Goal: Transaction & Acquisition: Purchase product/service

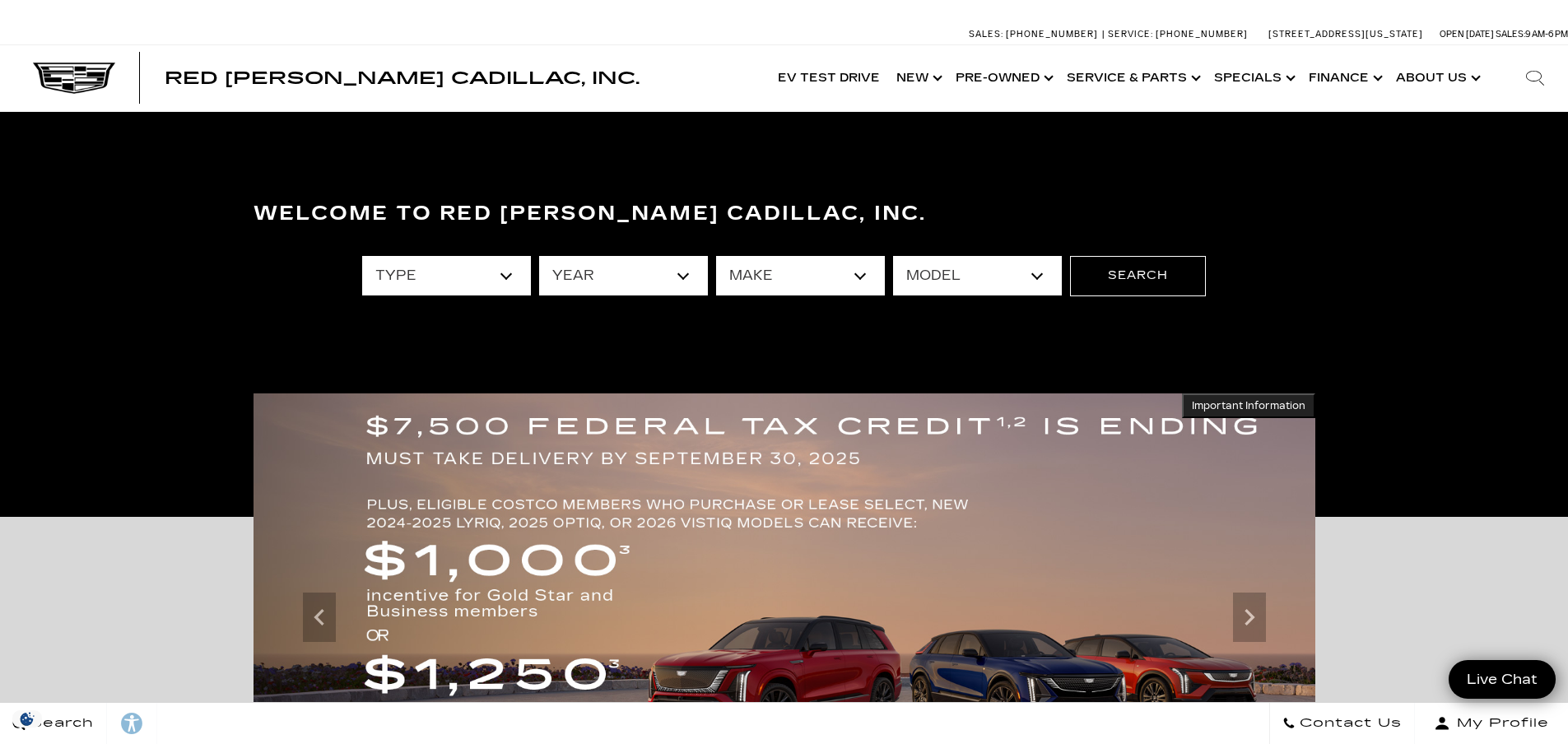
click at [508, 280] on select "type" at bounding box center [447, 276] width 169 height 40
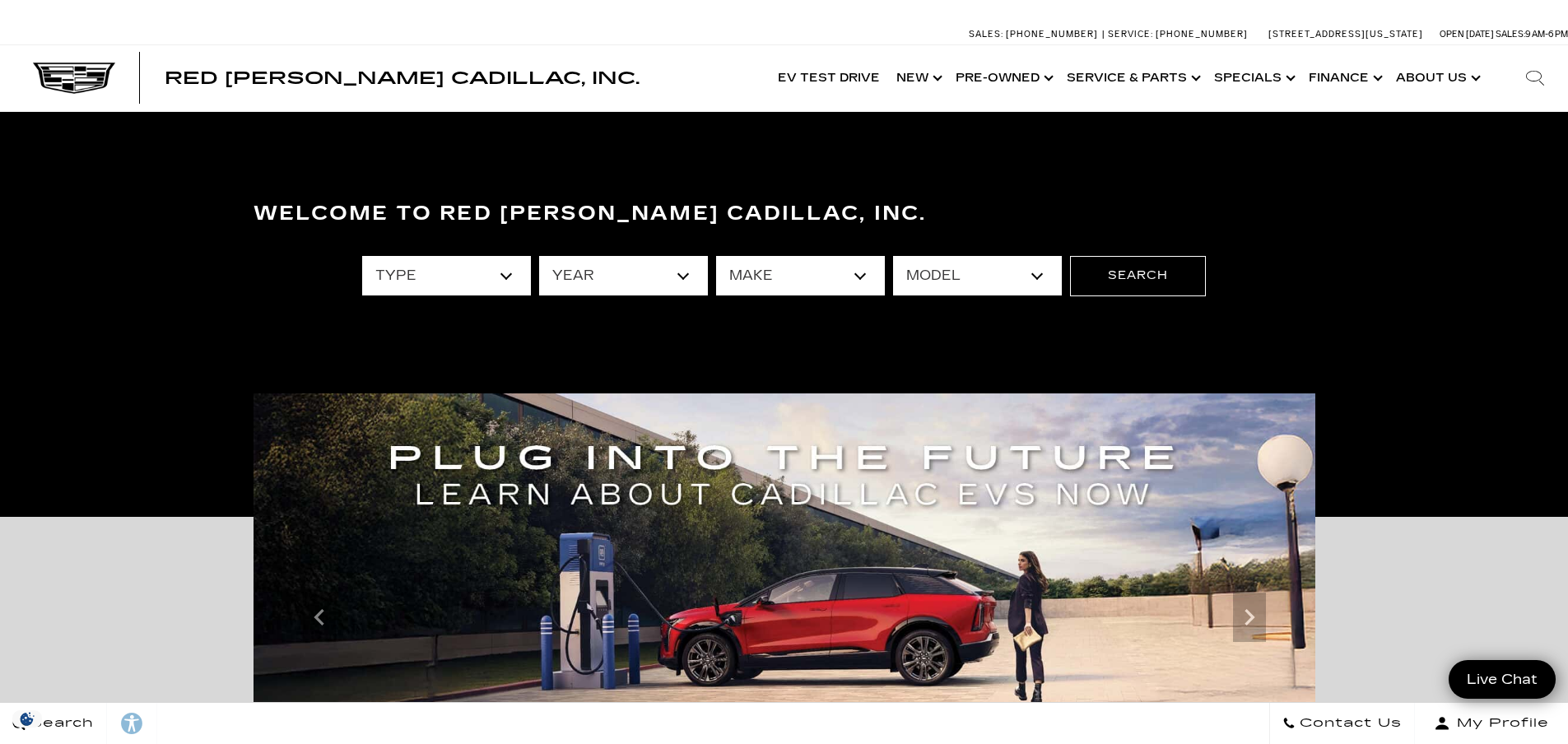
click at [511, 280] on select "type" at bounding box center [447, 276] width 169 height 40
click at [689, 275] on select "year" at bounding box center [624, 276] width 169 height 40
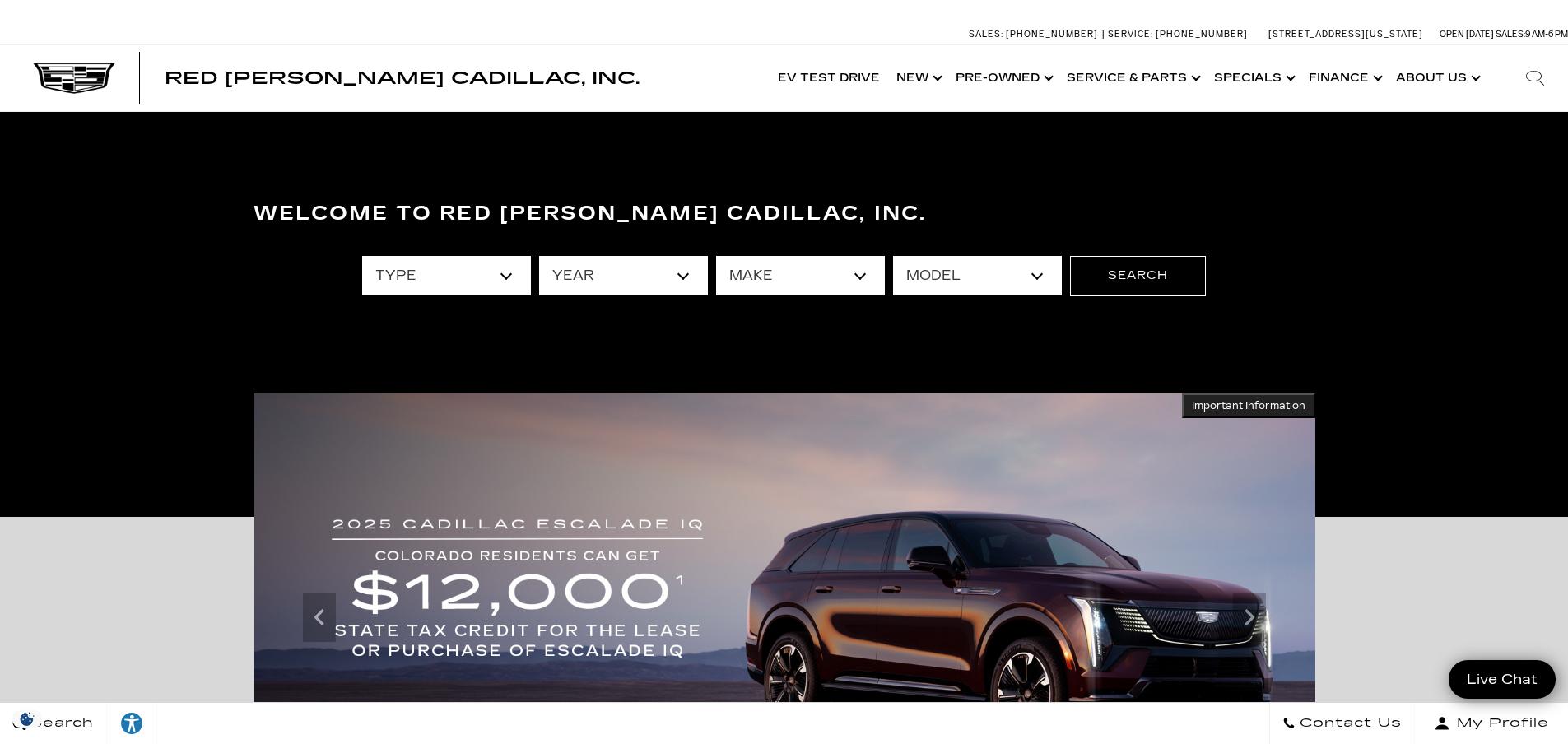
click at [857, 278] on select "make" at bounding box center [800, 276] width 169 height 40
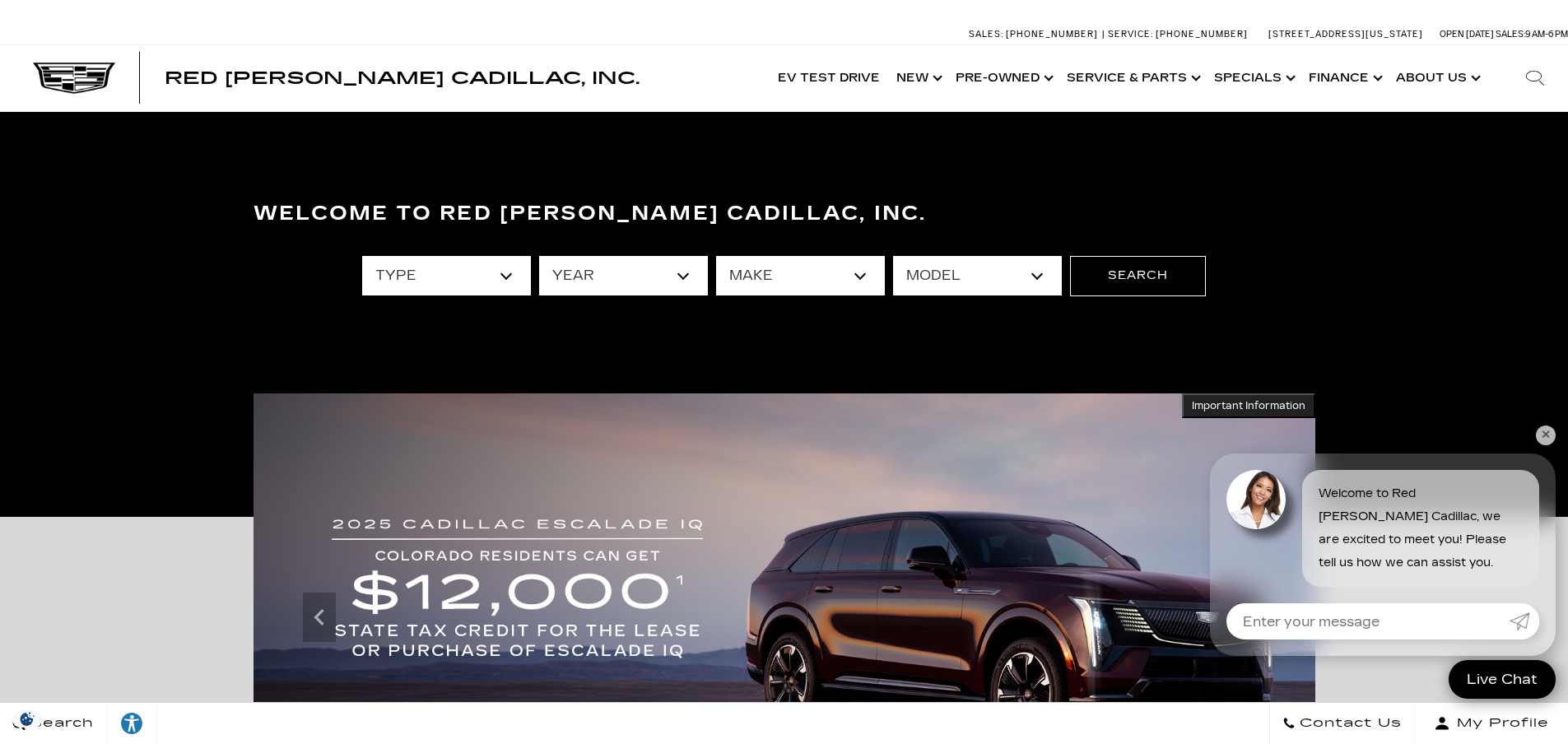
click at [1044, 280] on select "model" at bounding box center [977, 276] width 169 height 40
drag, startPoint x: 1541, startPoint y: 434, endPoint x: 1572, endPoint y: 377, distance: 64.9
click at [1542, 434] on link "✕" at bounding box center [1545, 435] width 20 height 20
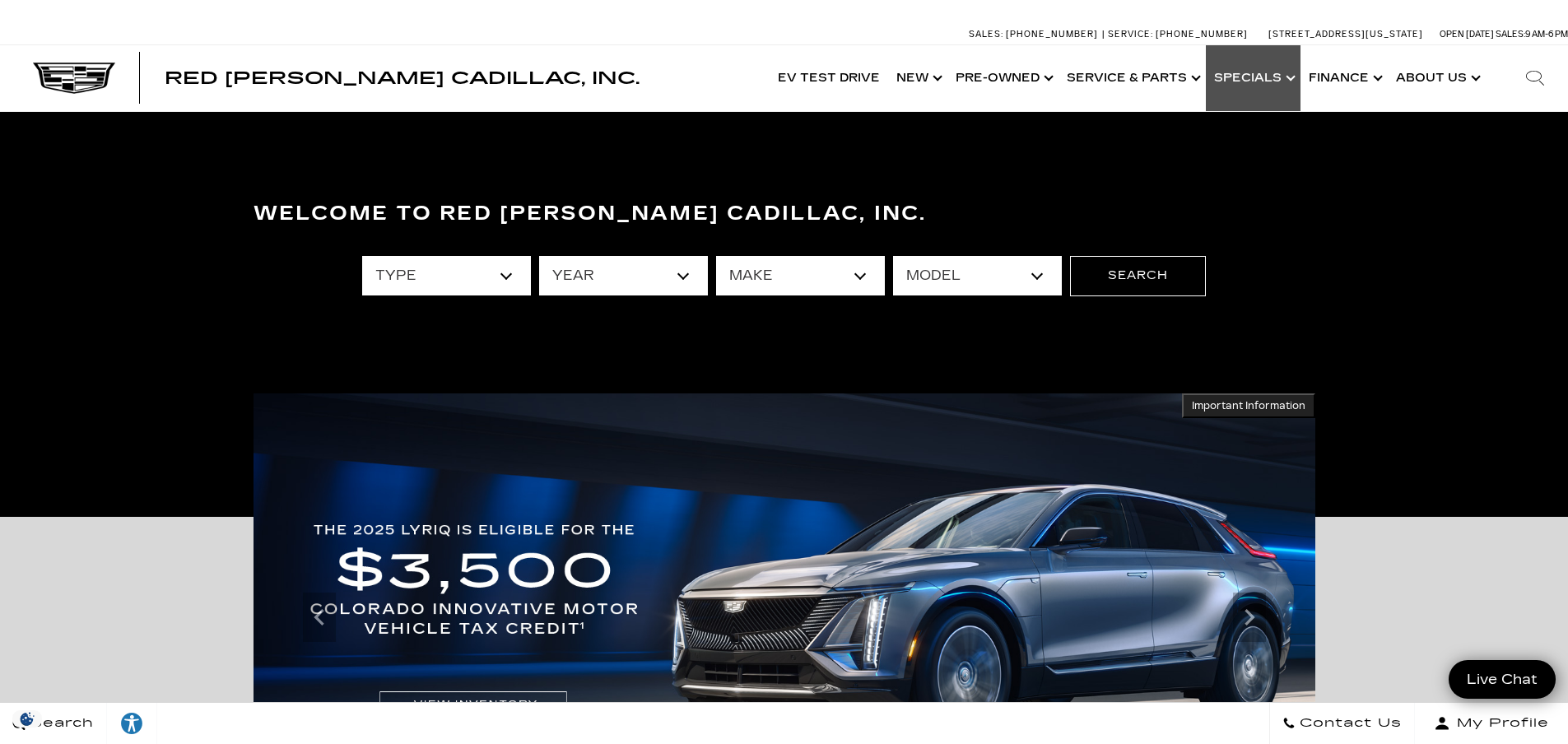
click at [1285, 77] on link "Show Specials" at bounding box center [1253, 78] width 95 height 65
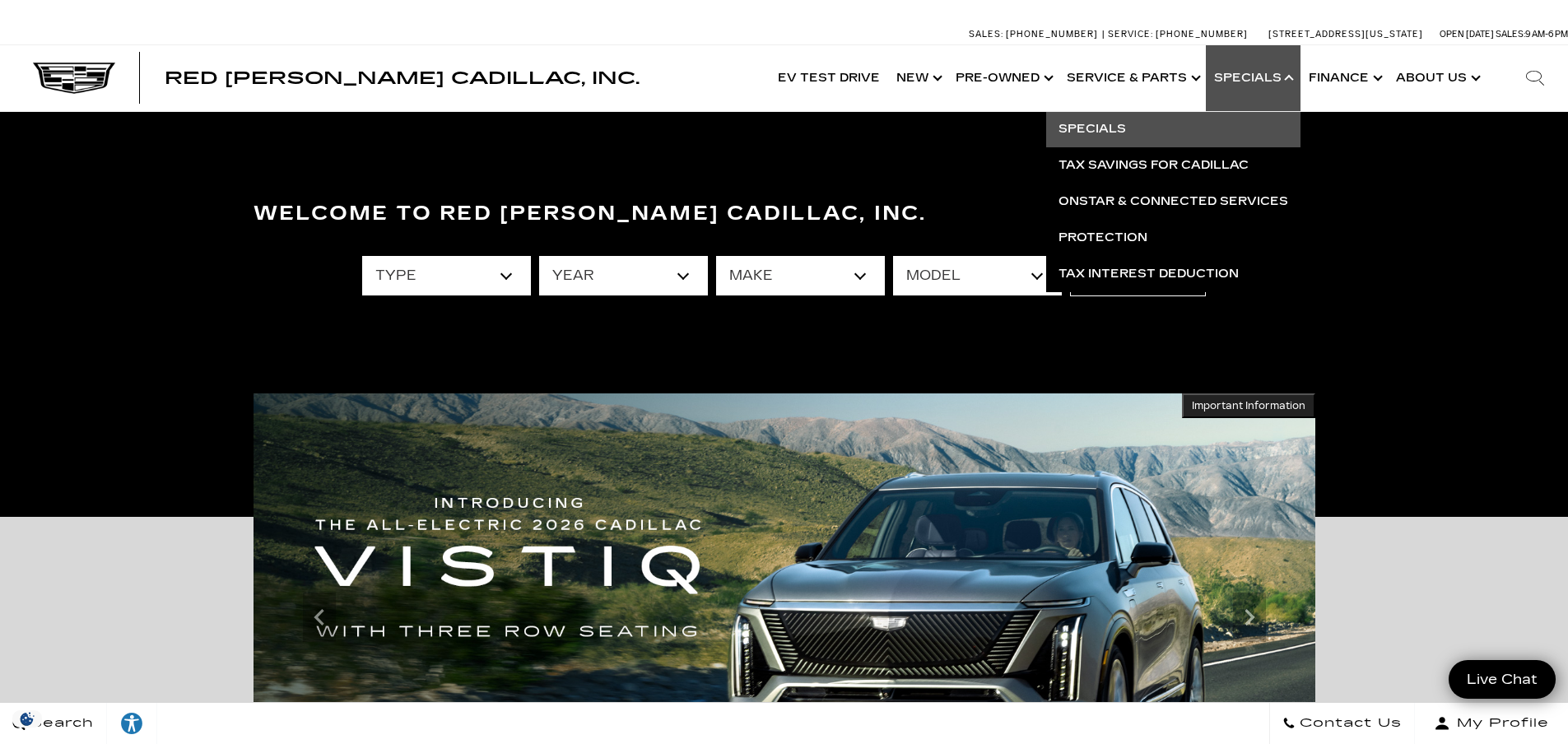
click at [1100, 125] on link "Specials" at bounding box center [1173, 129] width 254 height 36
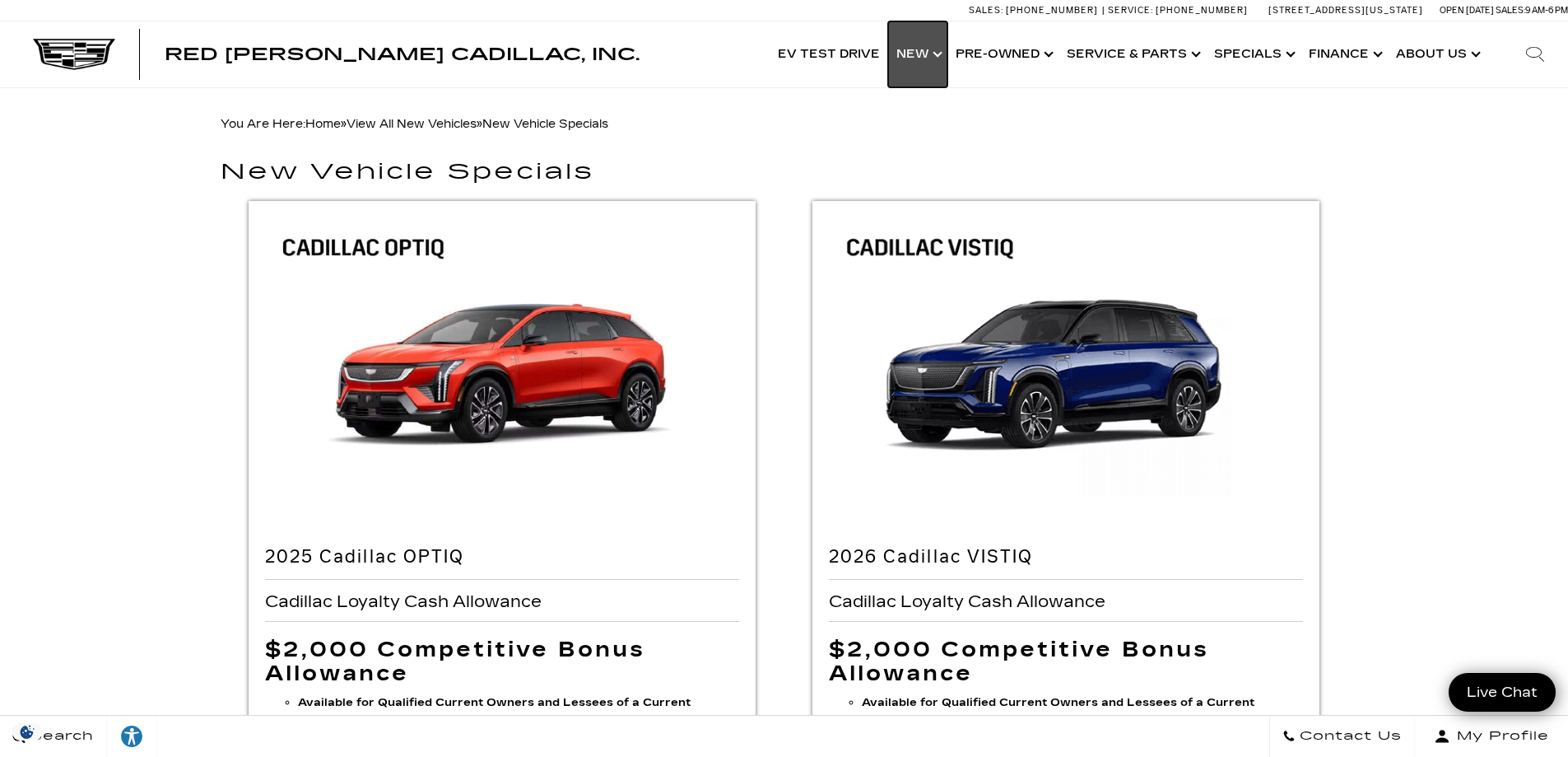
click at [939, 57] on link "Show New" at bounding box center [918, 54] width 60 height 65
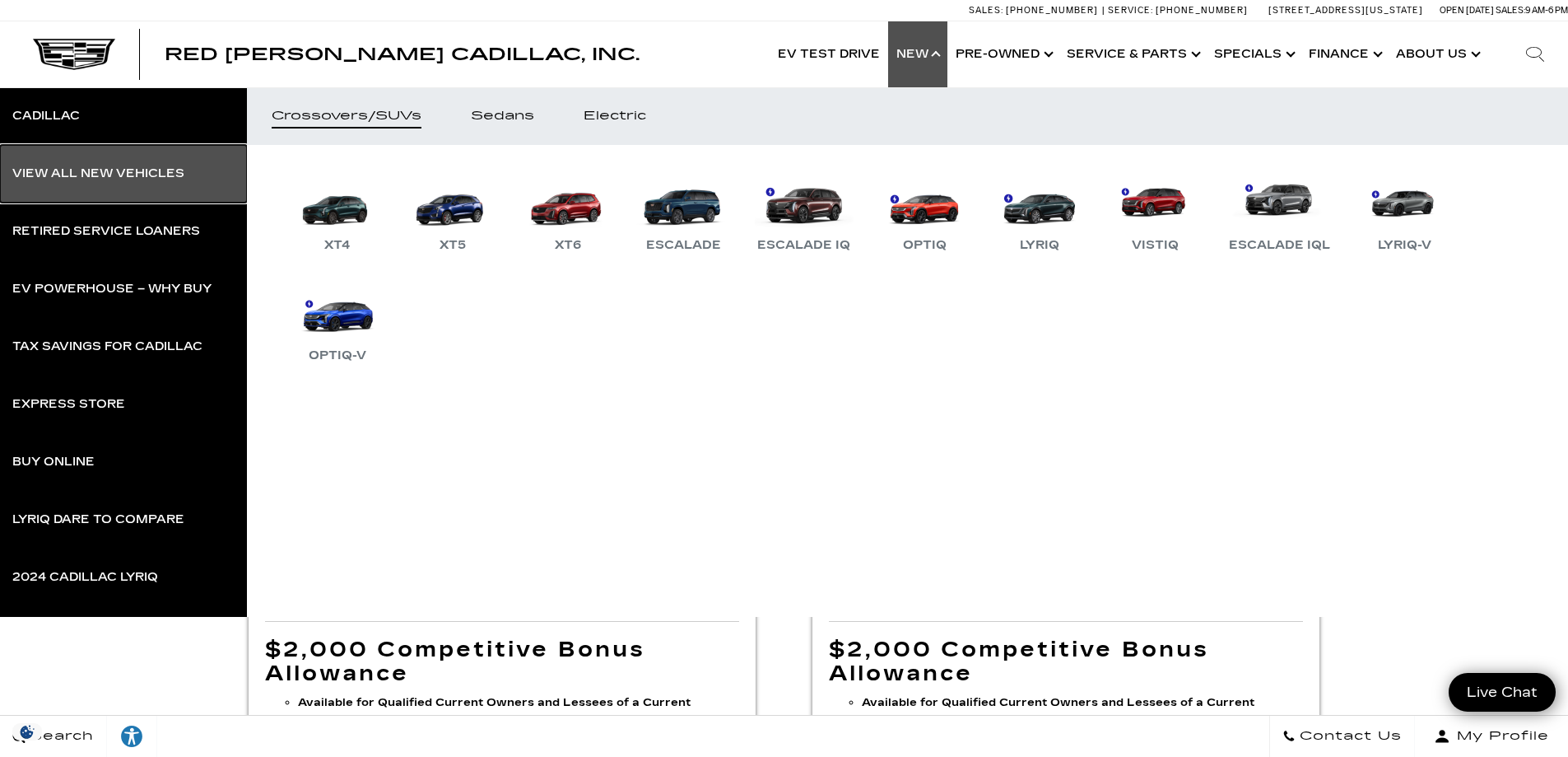
click at [98, 173] on div "View All New Vehicles" at bounding box center [98, 174] width 172 height 11
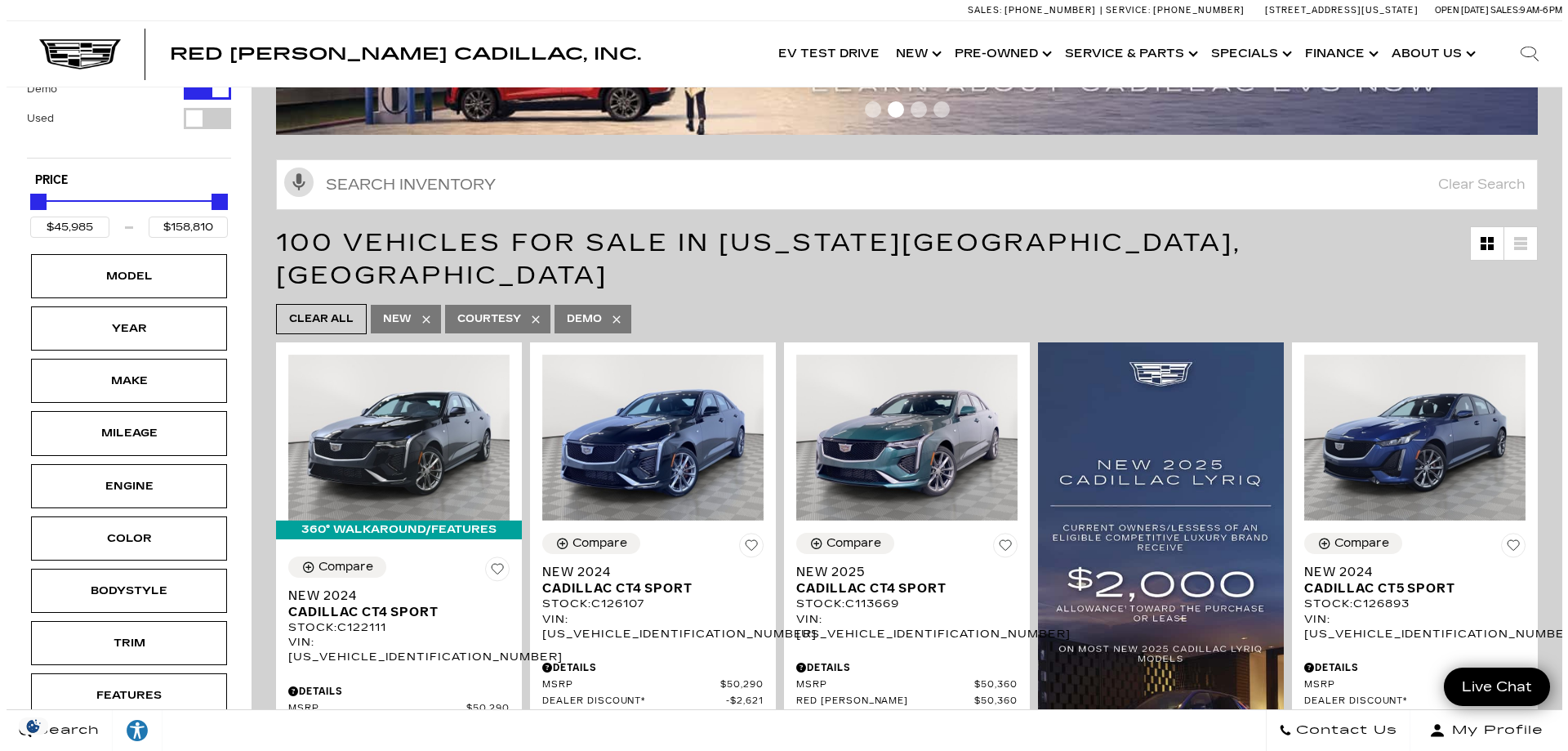
scroll to position [216, 0]
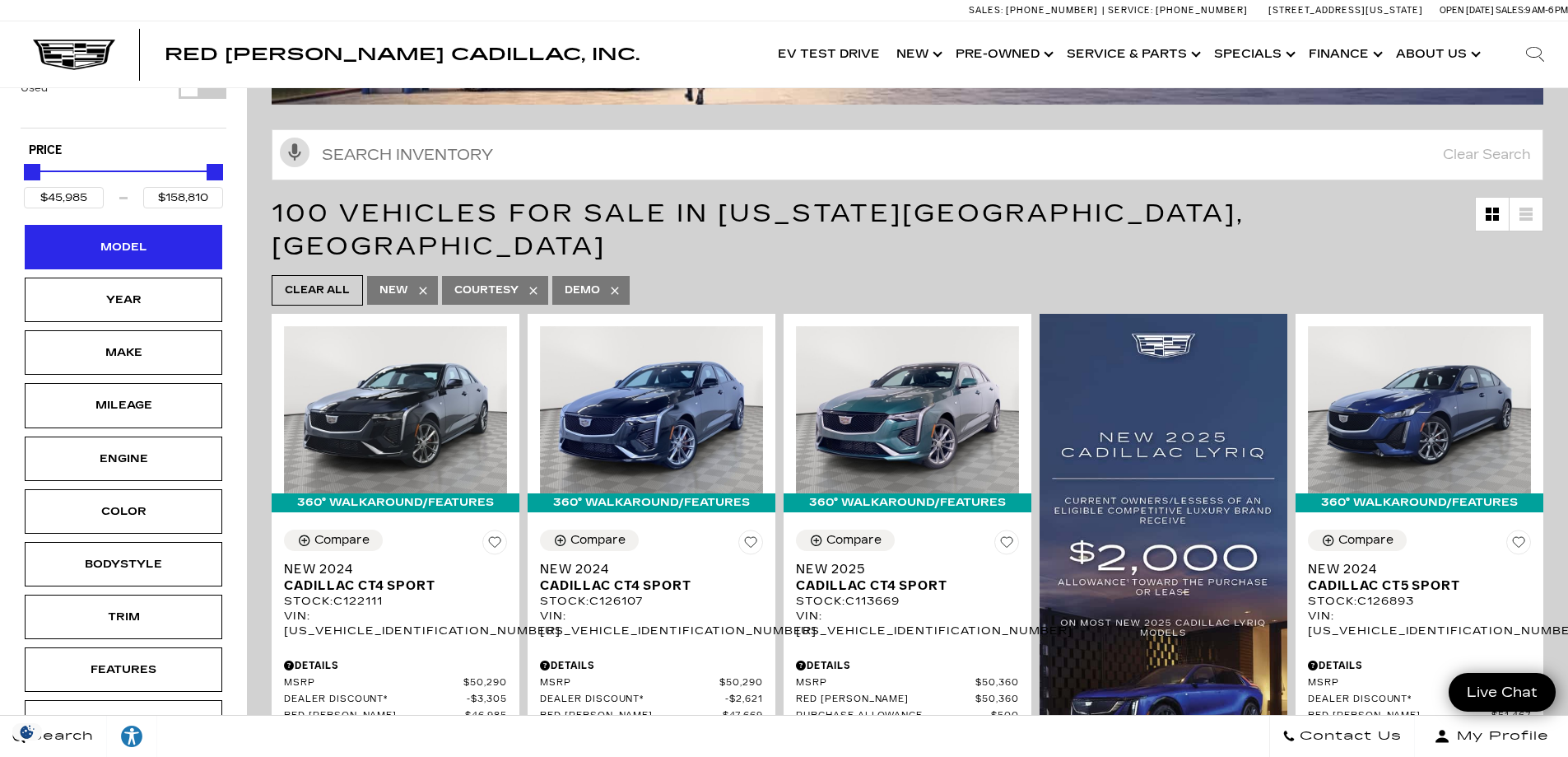
click at [103, 238] on div "Model" at bounding box center [123, 247] width 82 height 18
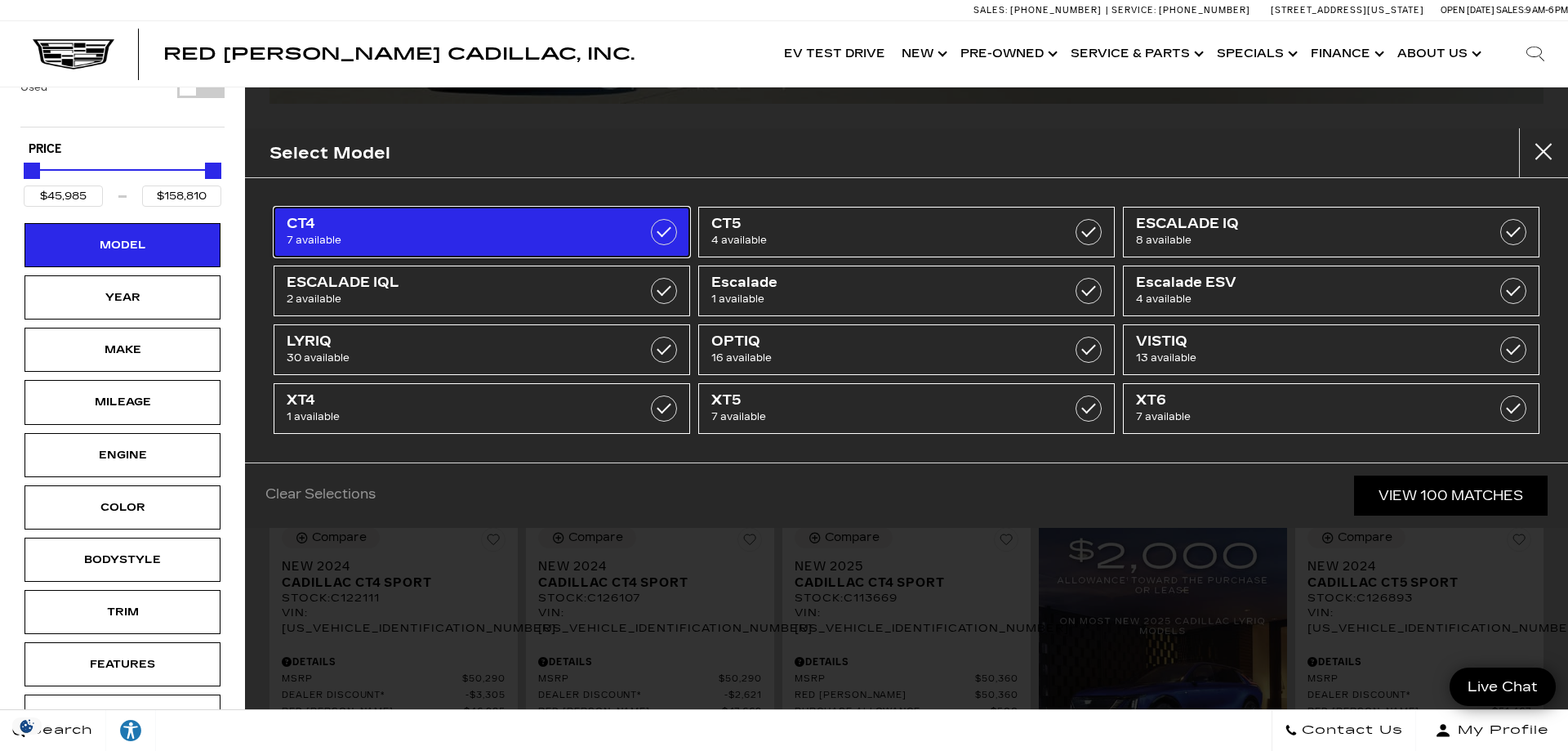
click at [663, 233] on label at bounding box center [664, 232] width 26 height 26
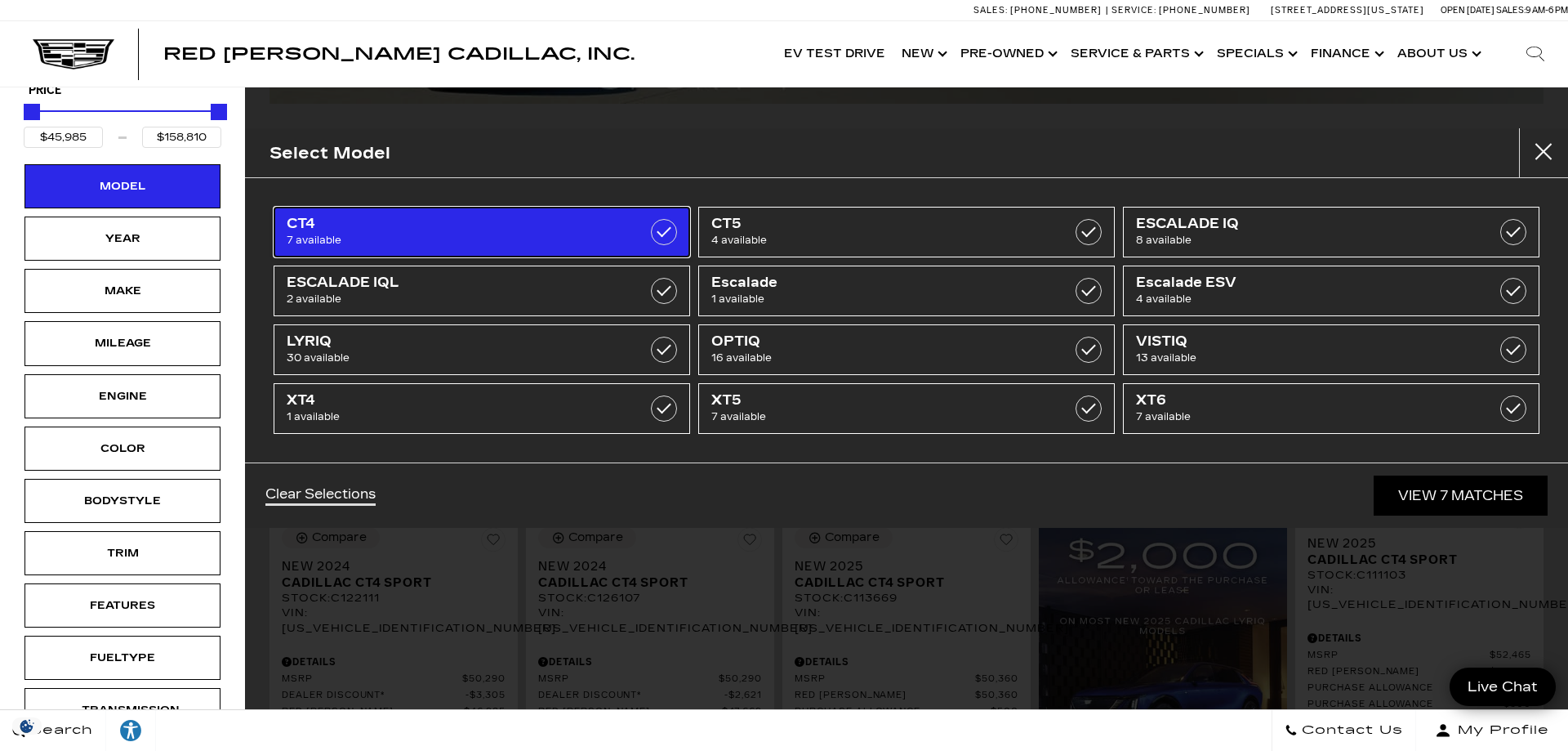
type input "$53,735"
checkbox input "true"
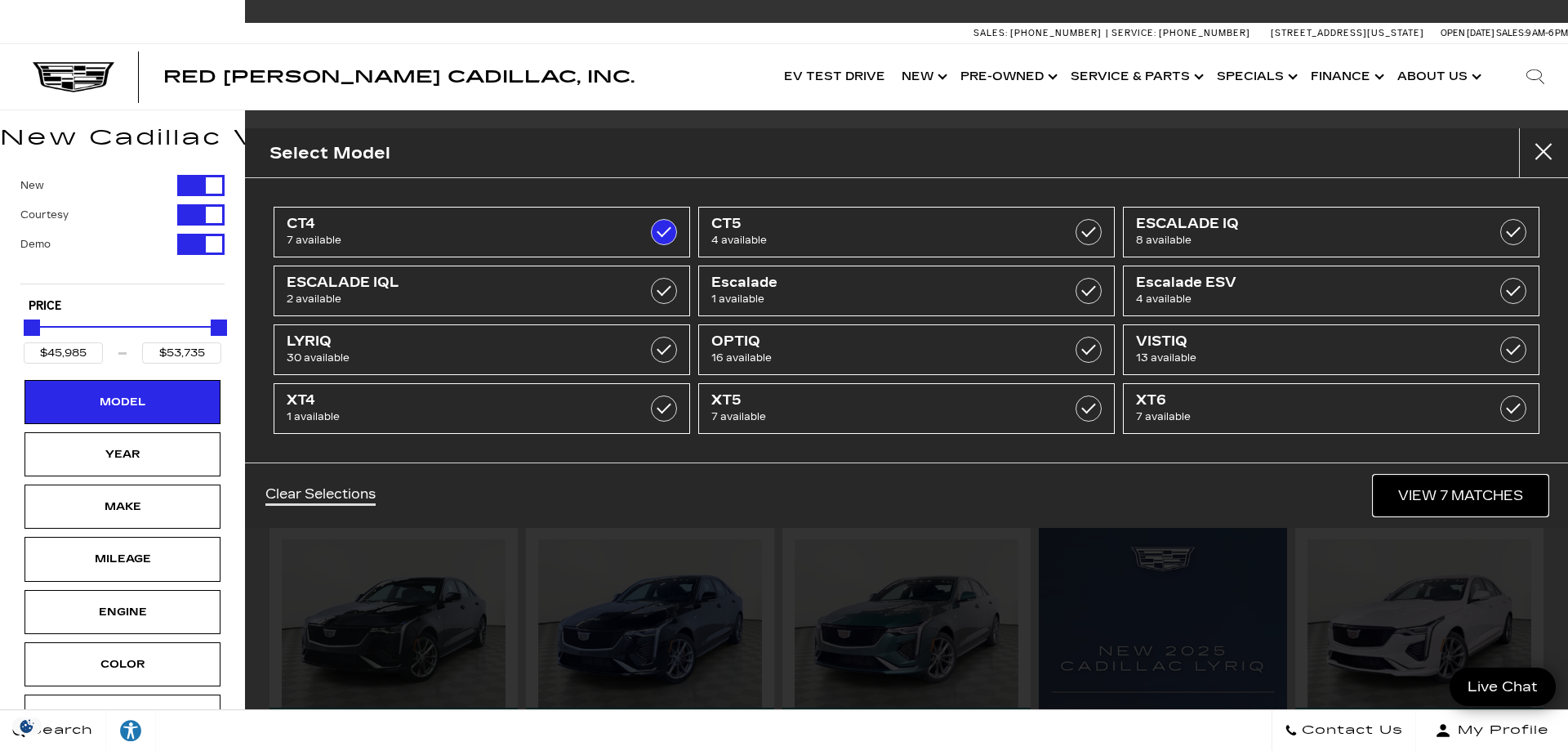
click at [1446, 499] on link "View 7 Matches" at bounding box center [1460, 495] width 174 height 40
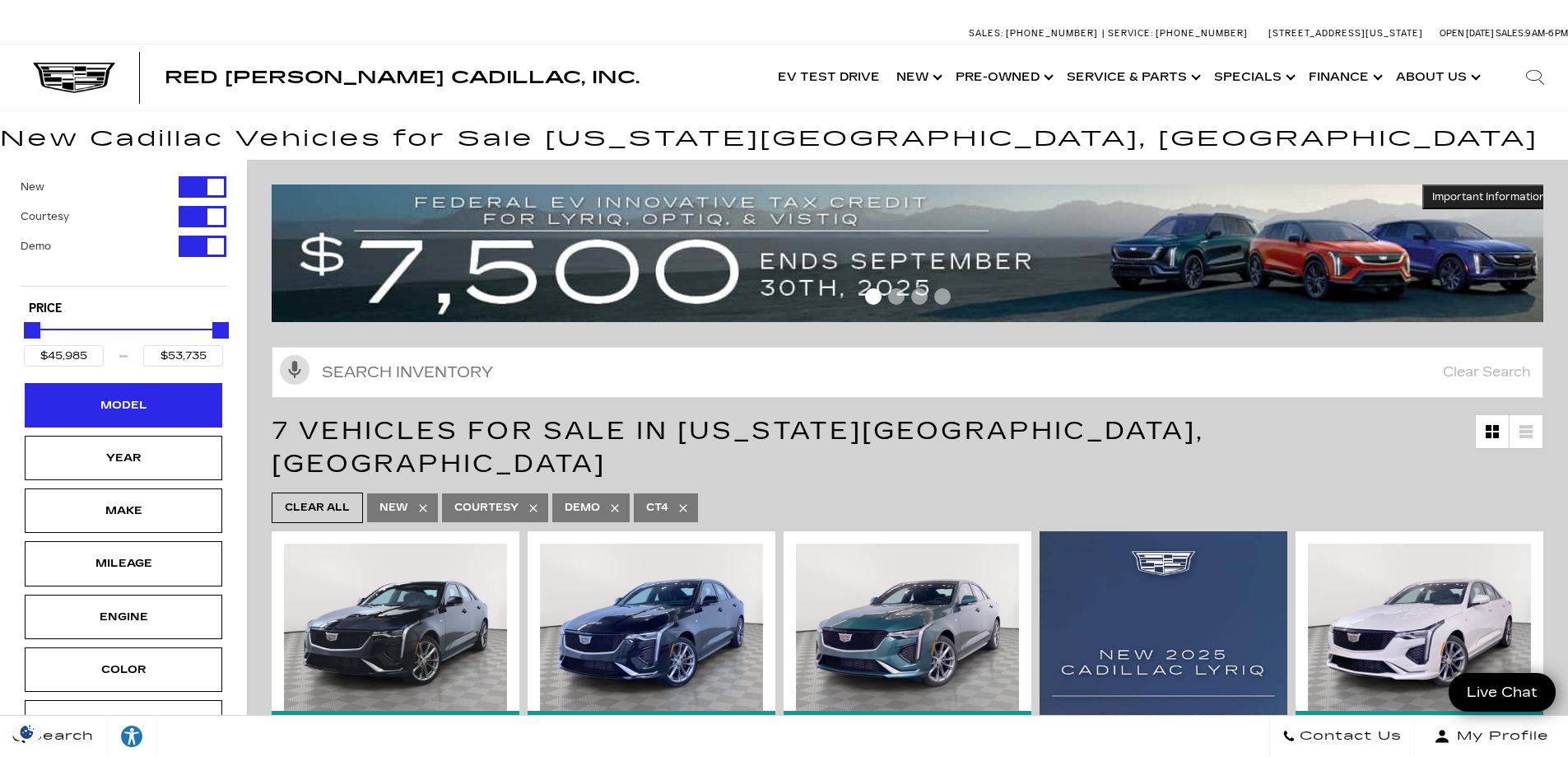
click at [135, 406] on div "Model" at bounding box center [123, 405] width 82 height 18
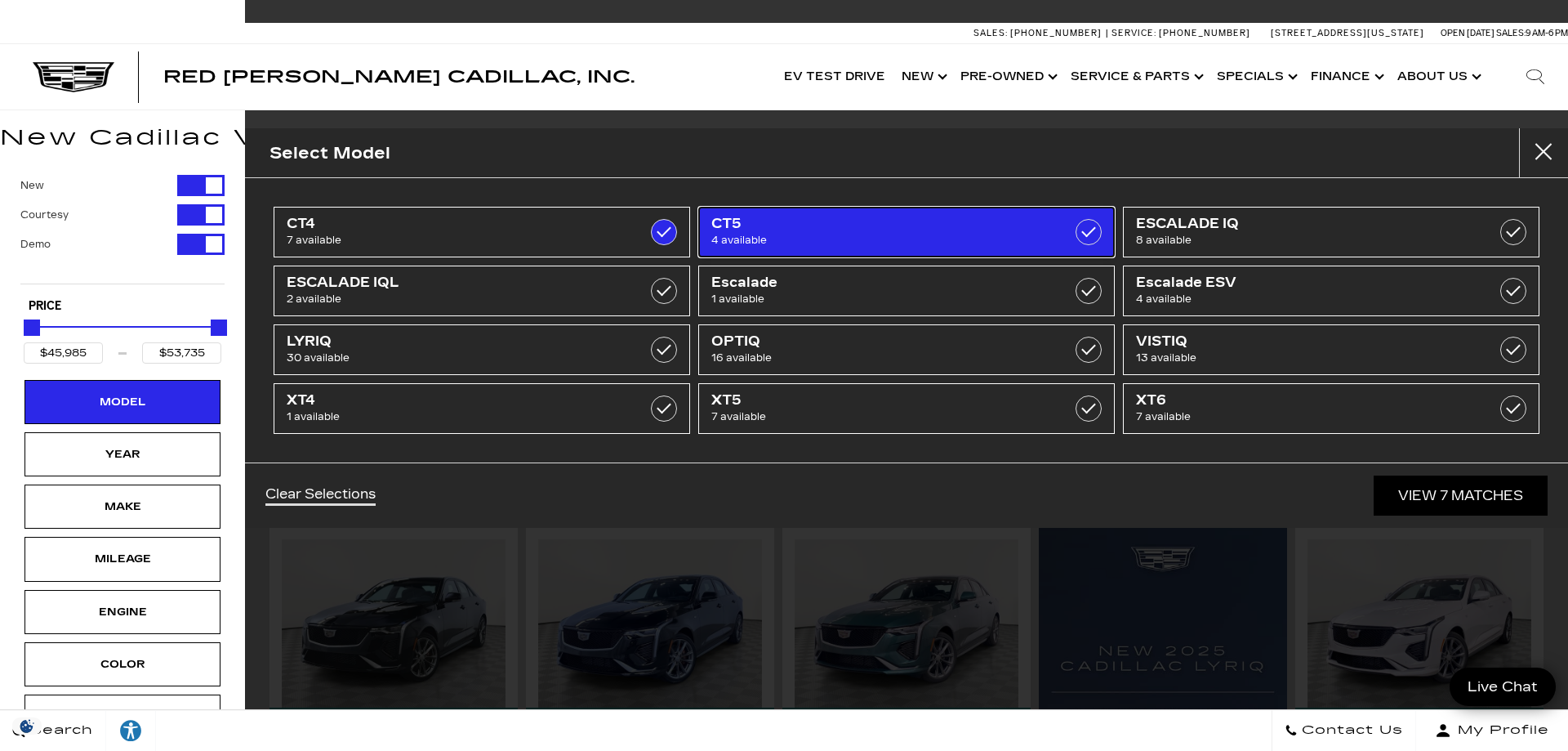
click at [1043, 235] on link "CT5 4 available" at bounding box center [906, 232] width 417 height 51
type input "$56,635"
checkbox input "true"
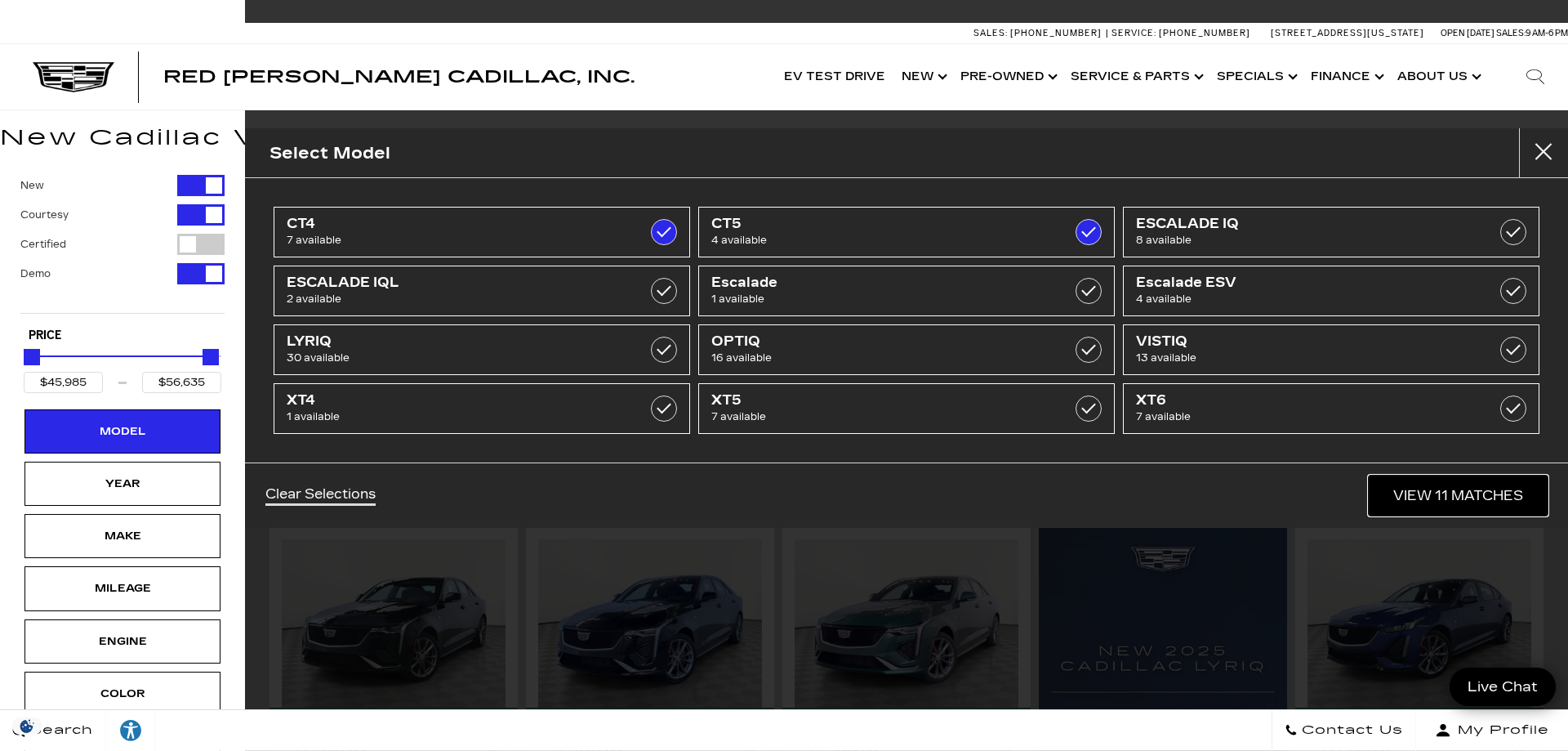
click at [1433, 499] on link "View 11 Matches" at bounding box center [1458, 495] width 179 height 40
